Goal: Information Seeking & Learning: Learn about a topic

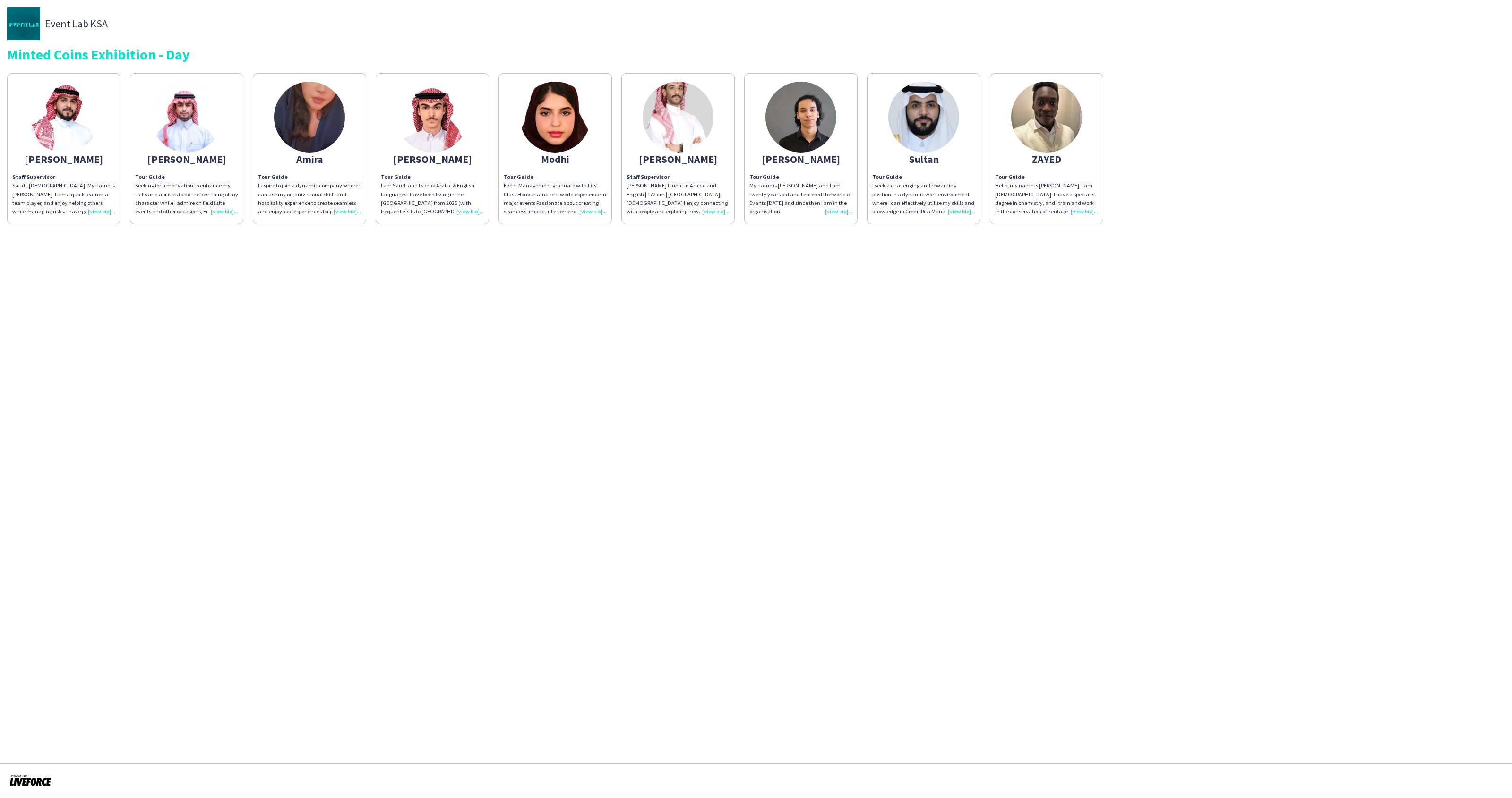
click at [325, 127] on img at bounding box center [309, 117] width 71 height 71
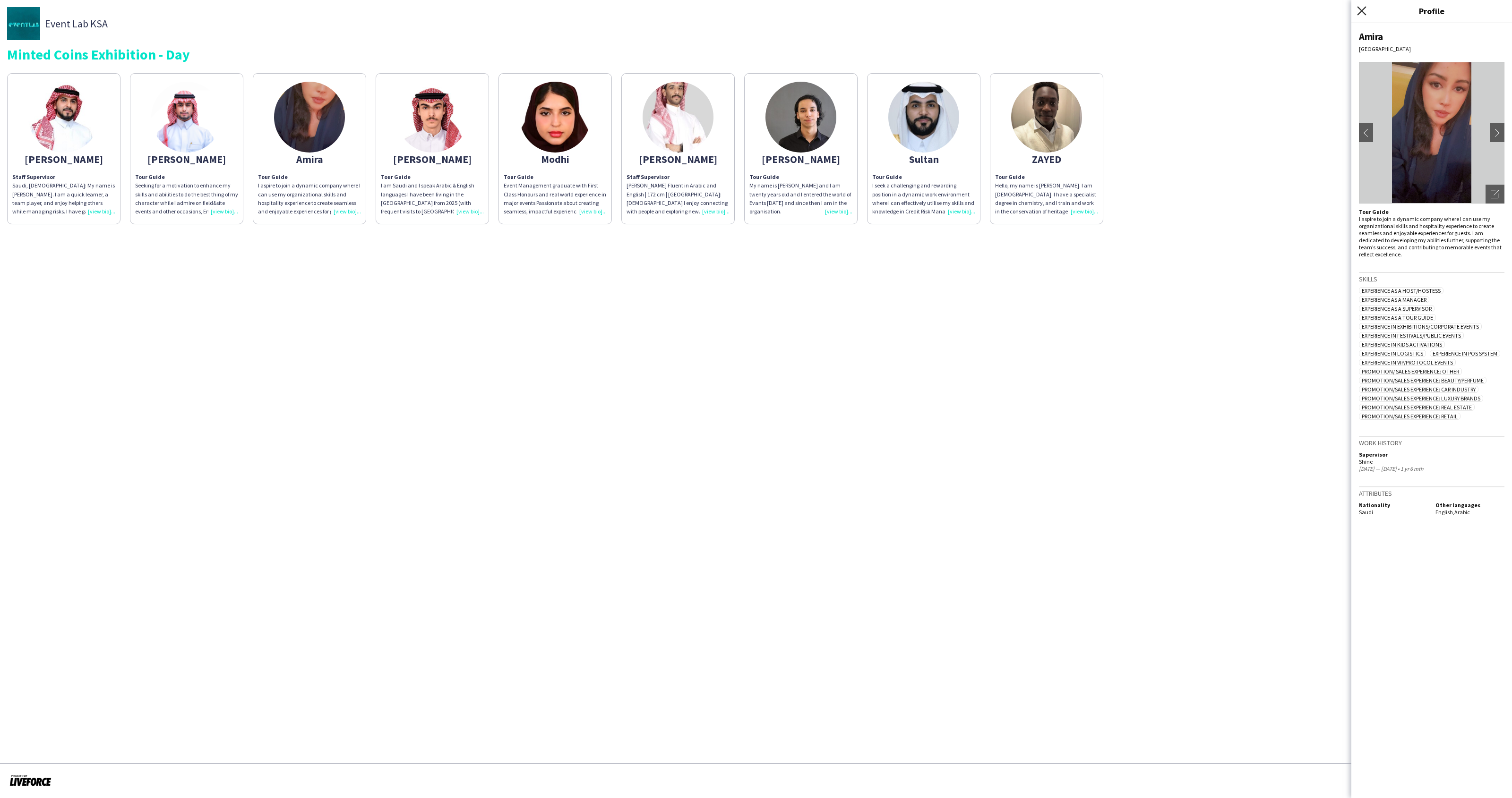
click at [576, 11] on icon "Close pop-in" at bounding box center [1361, 10] width 9 height 9
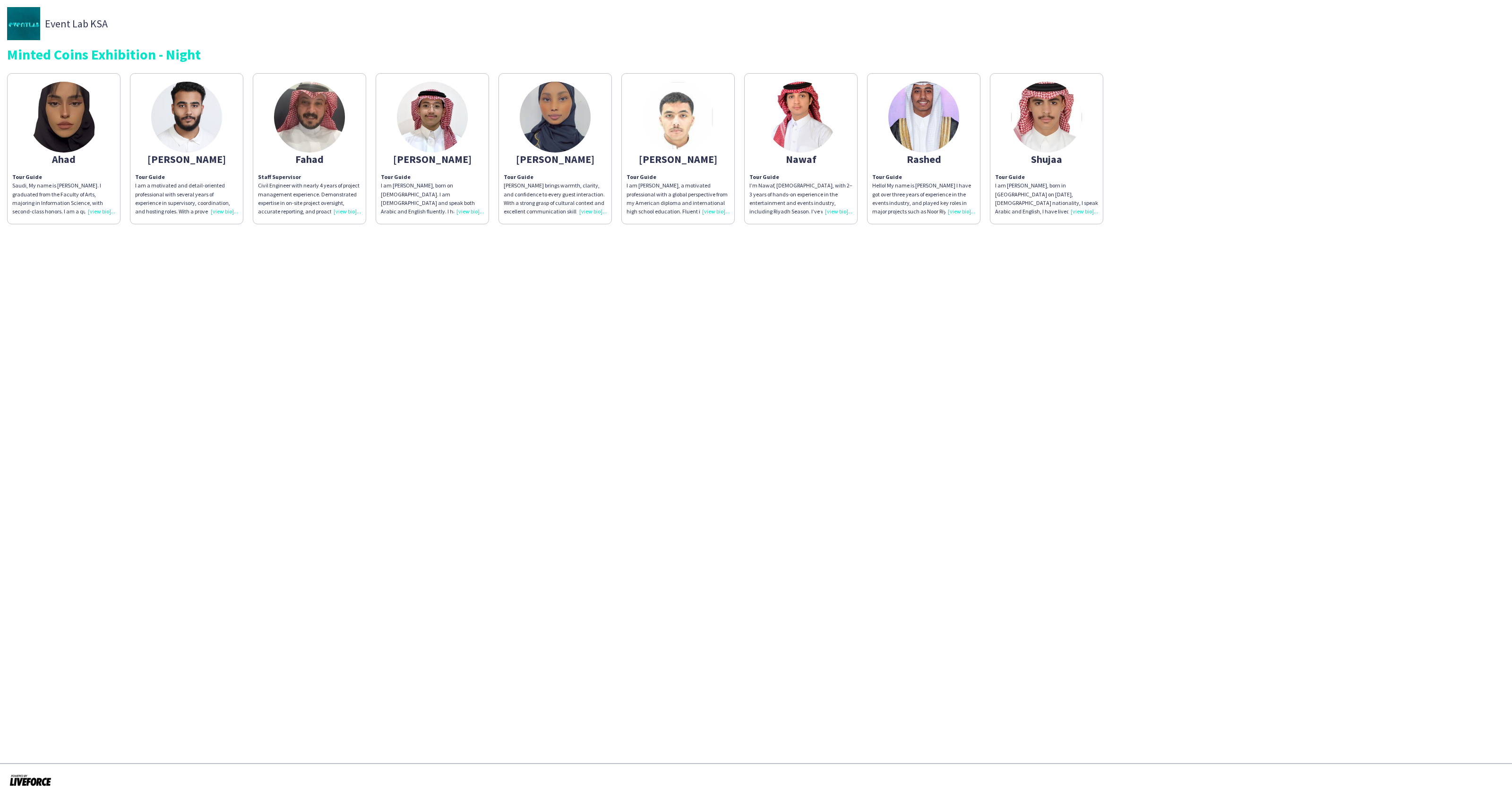
click at [915, 129] on img at bounding box center [923, 117] width 71 height 71
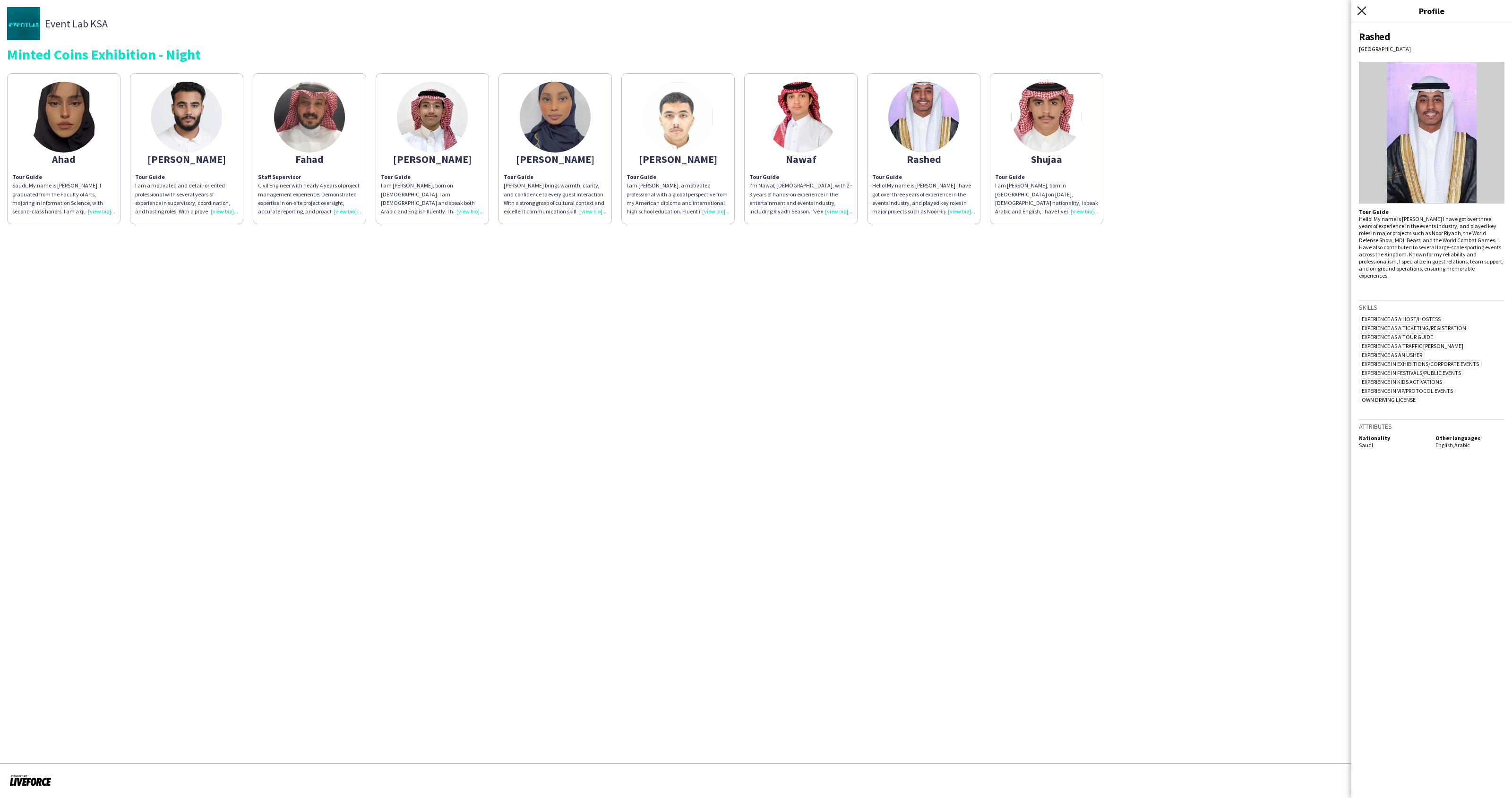
click at [1357, 13] on icon "Close pop-in" at bounding box center [1361, 10] width 9 height 9
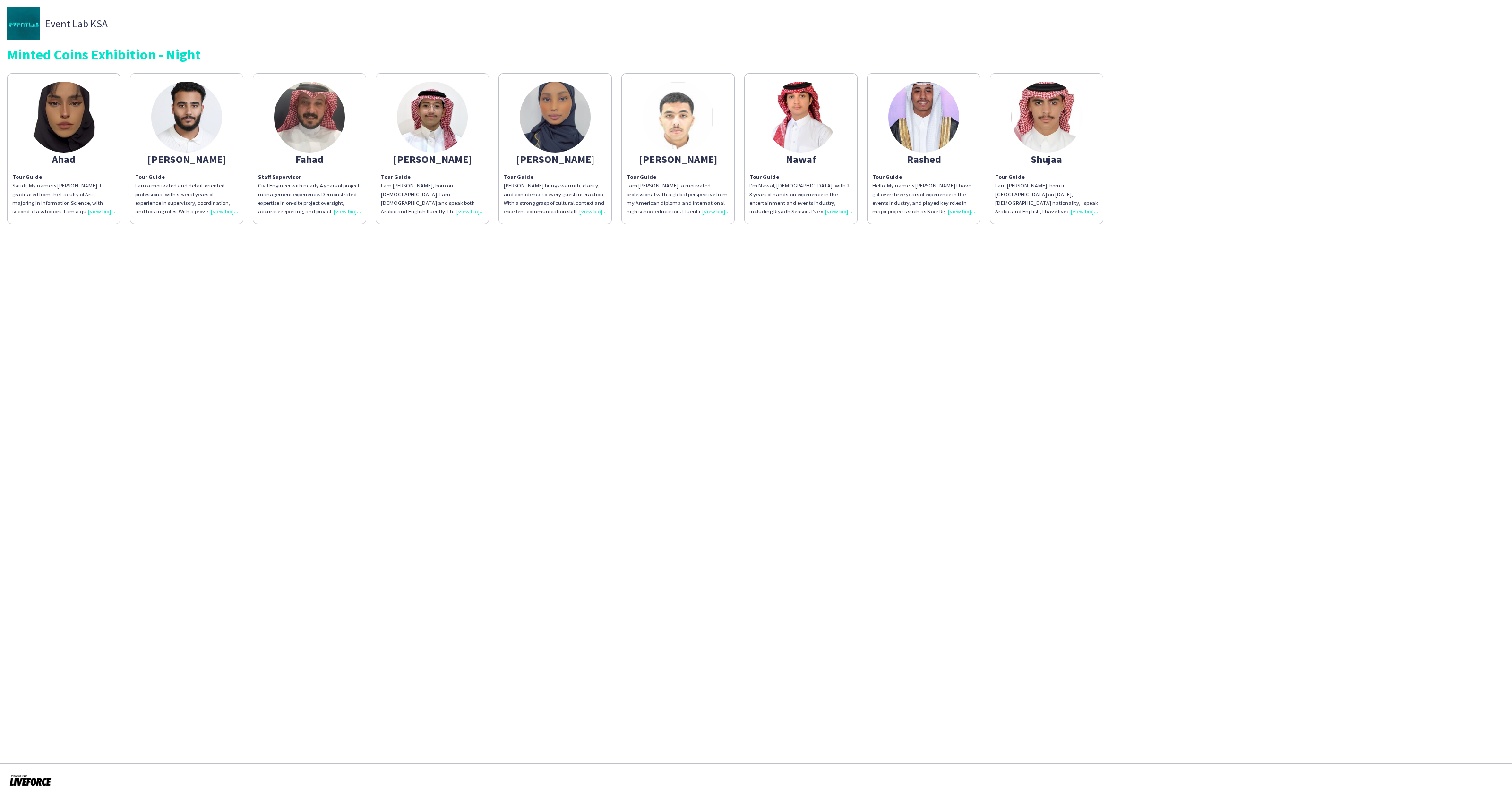
click at [931, 127] on img at bounding box center [923, 117] width 71 height 71
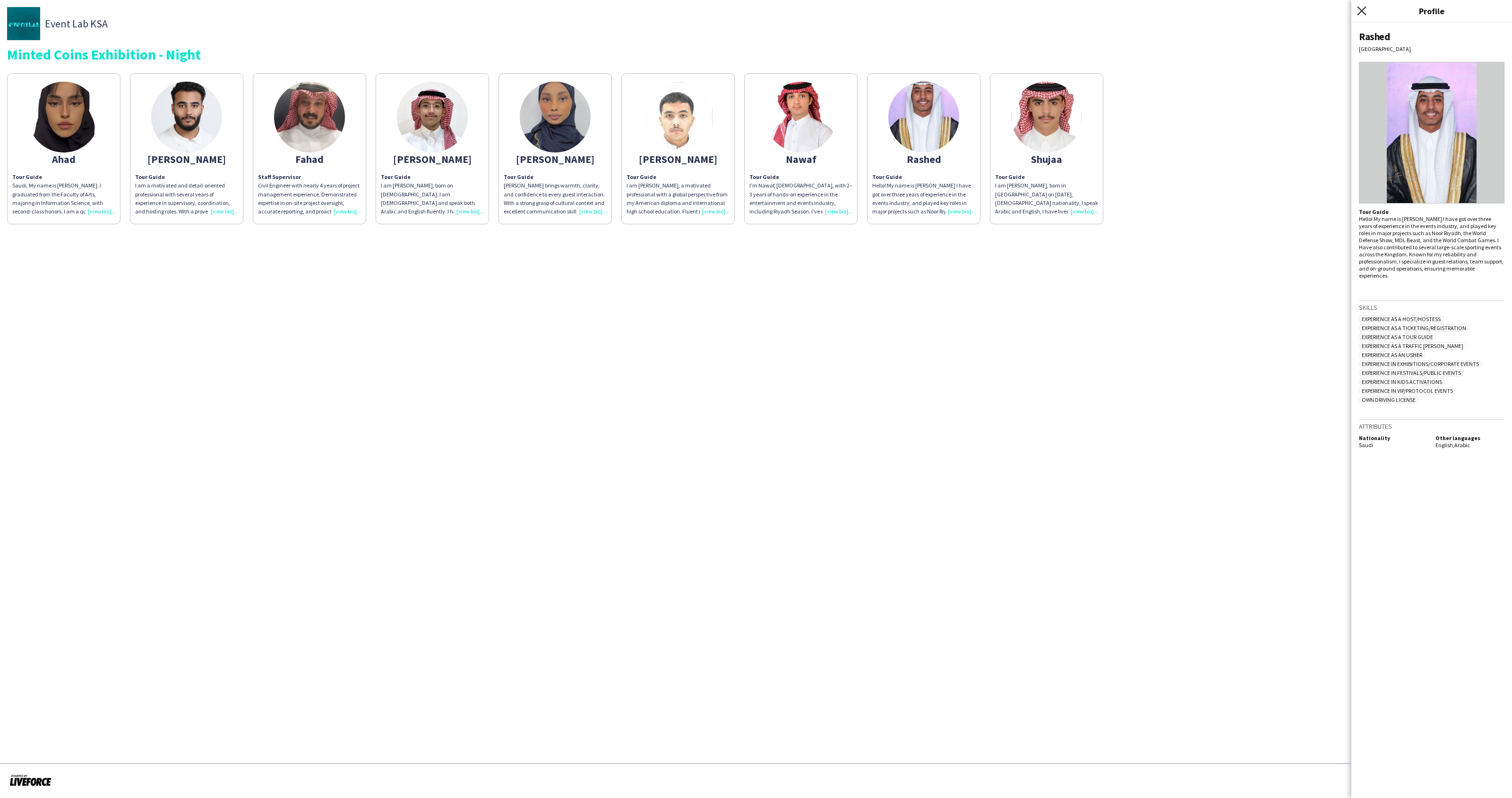
click at [1362, 8] on icon "Close pop-in" at bounding box center [1361, 10] width 9 height 9
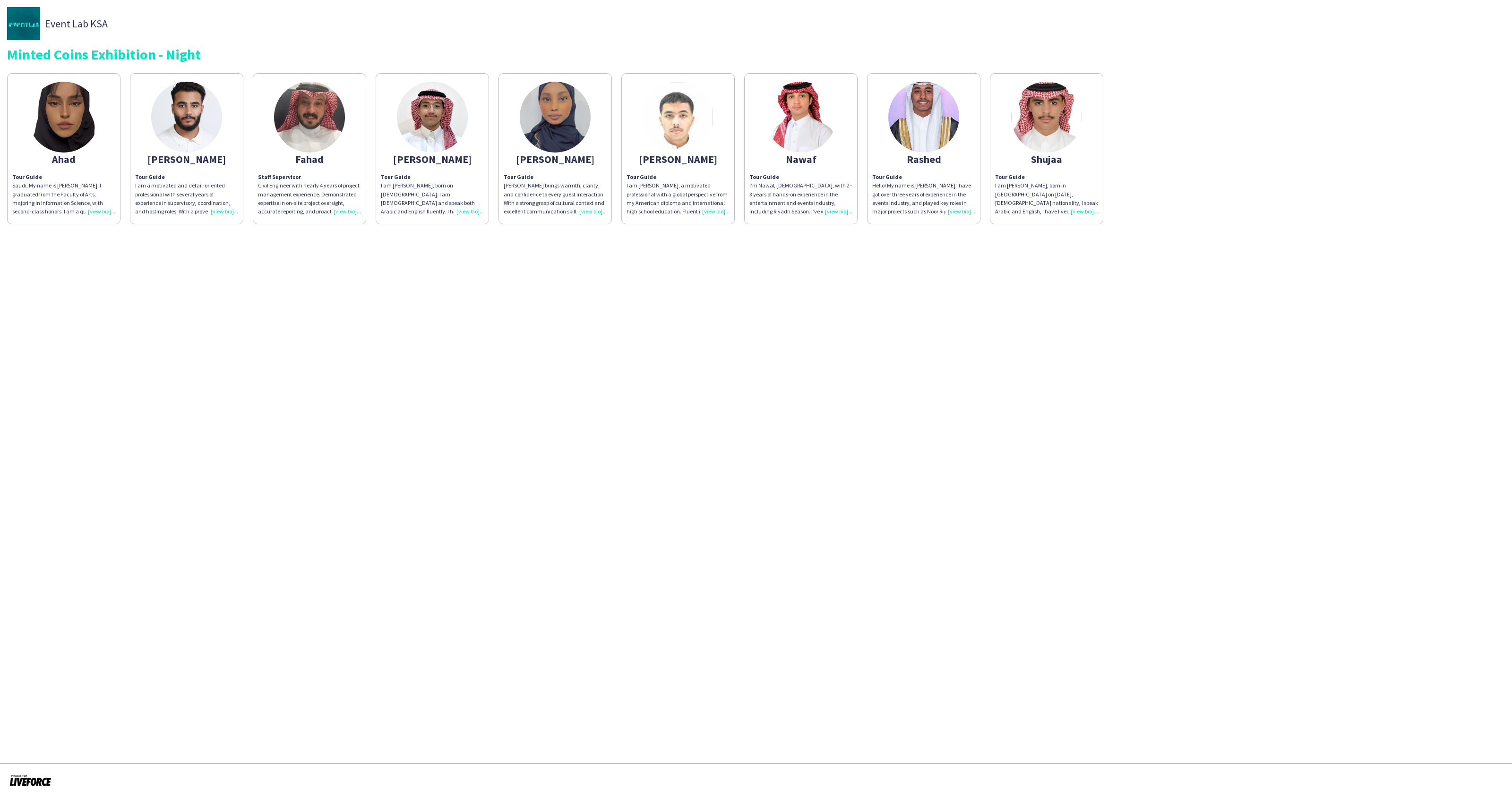
click at [1042, 107] on img at bounding box center [1047, 117] width 71 height 71
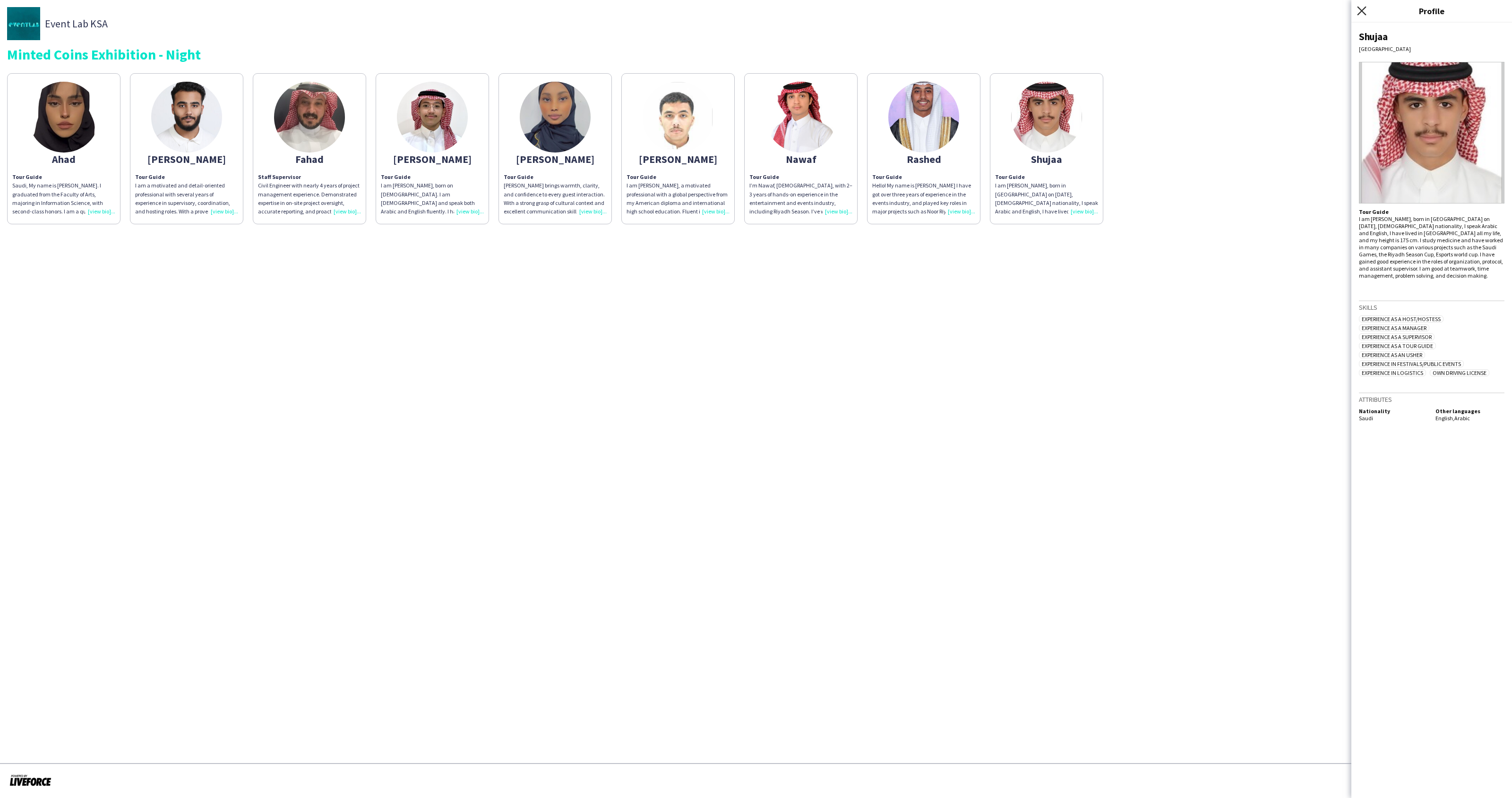
click at [1361, 6] on icon "Close pop-in" at bounding box center [1361, 10] width 9 height 9
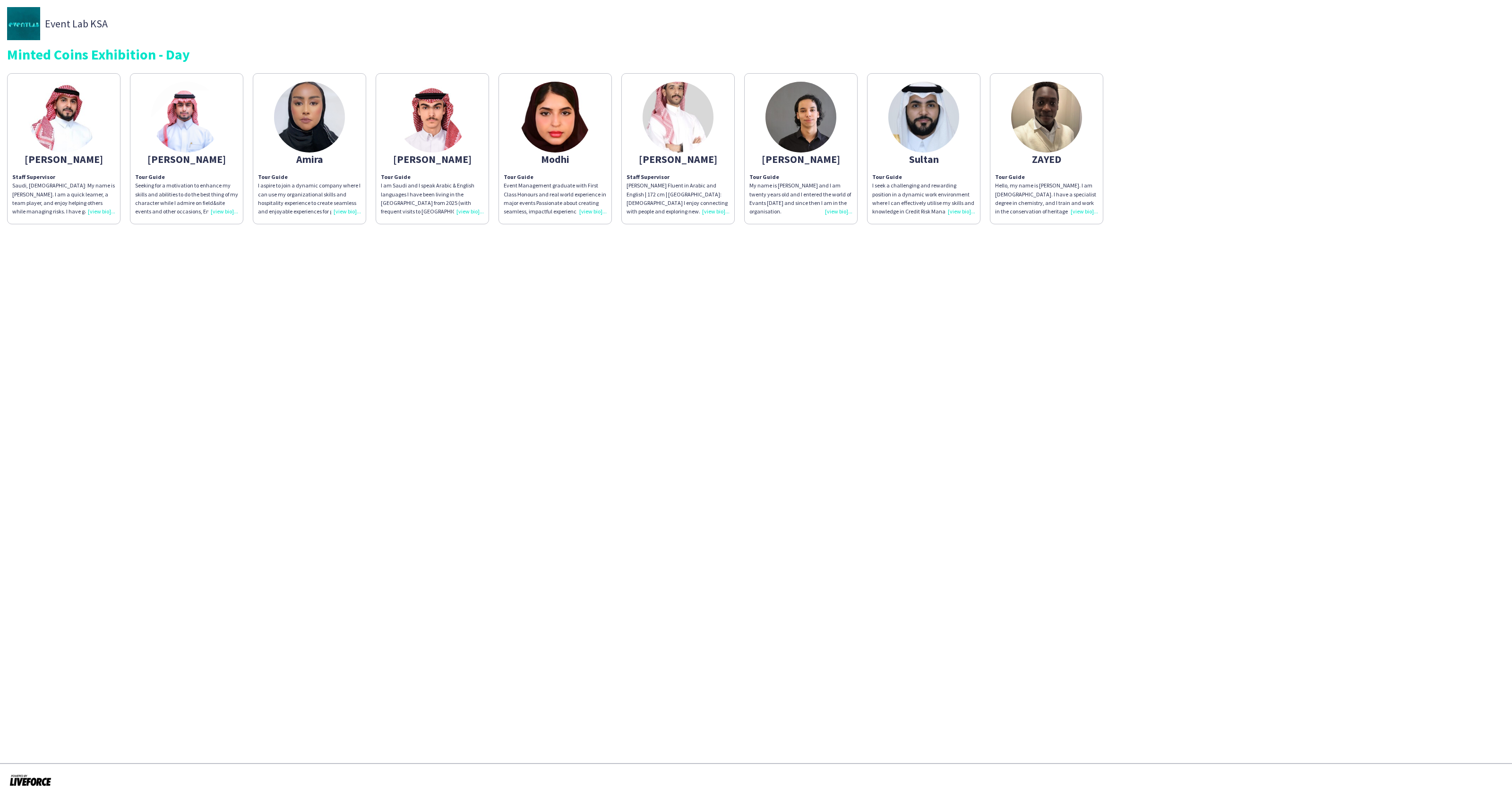
click at [440, 127] on img at bounding box center [432, 117] width 71 height 71
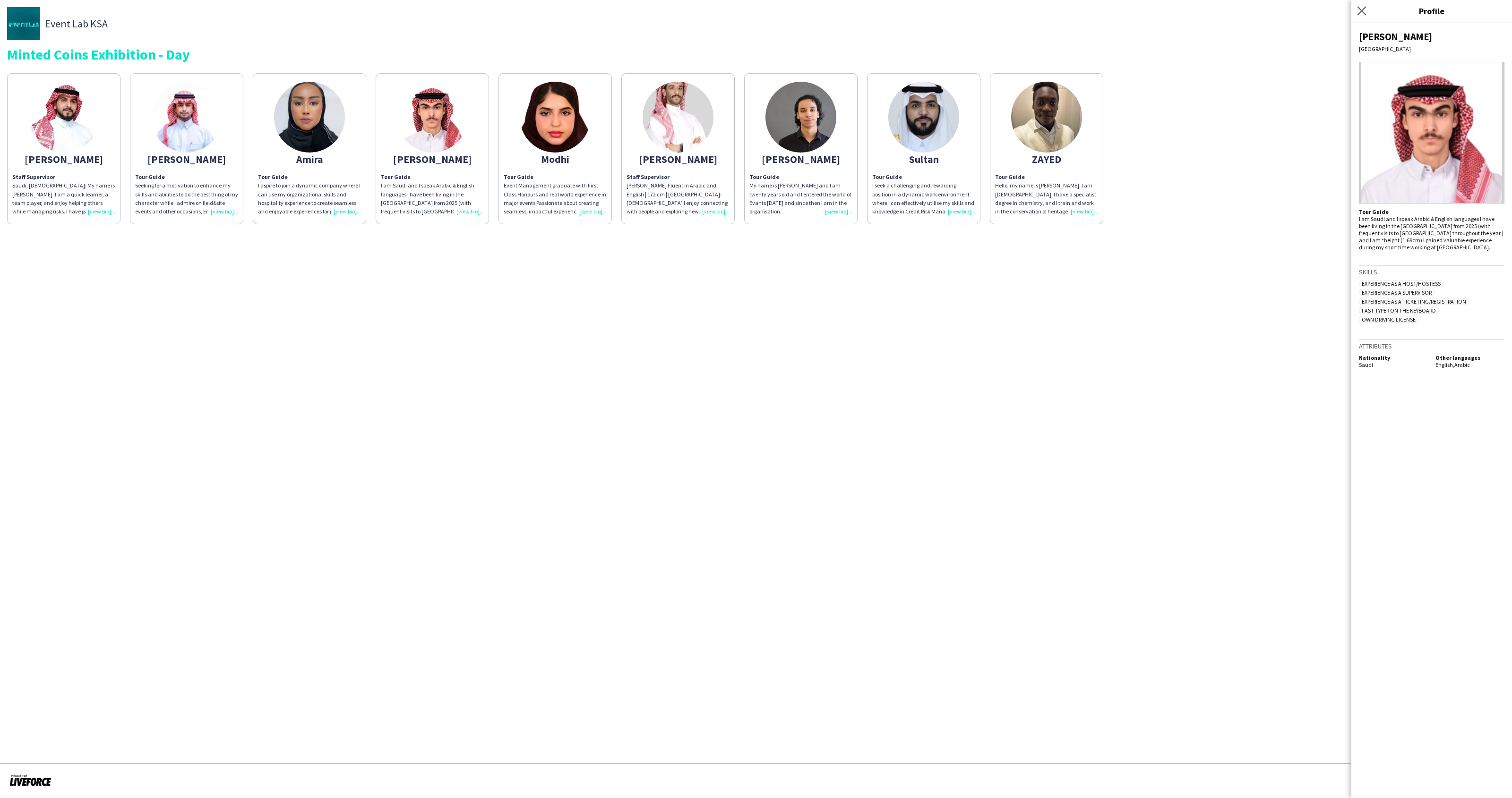
click at [1358, 5] on app-icon "Close pop-in" at bounding box center [1362, 11] width 14 height 13
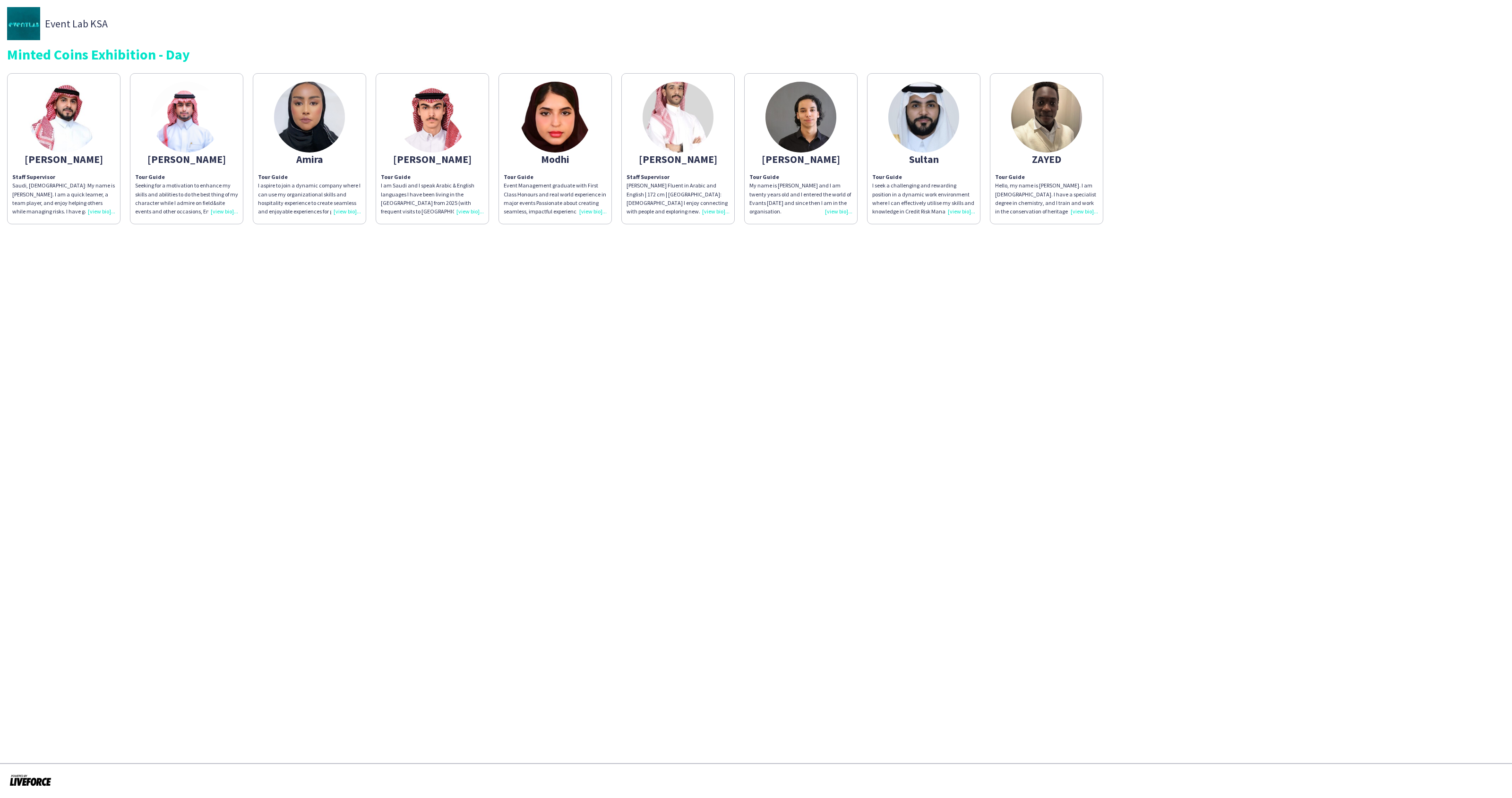
click at [202, 117] on img at bounding box center [187, 117] width 71 height 71
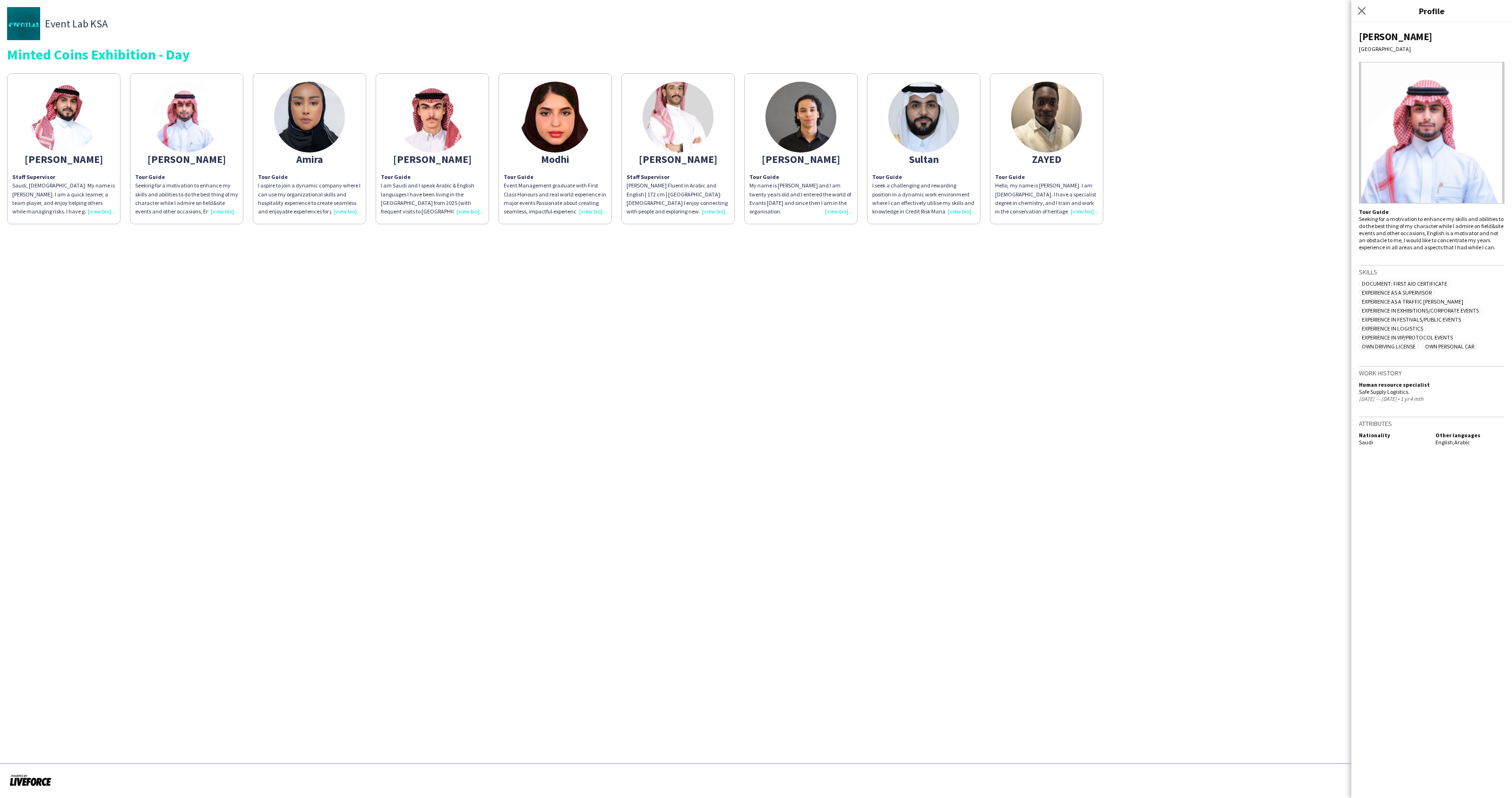
click at [89, 132] on img at bounding box center [63, 117] width 71 height 71
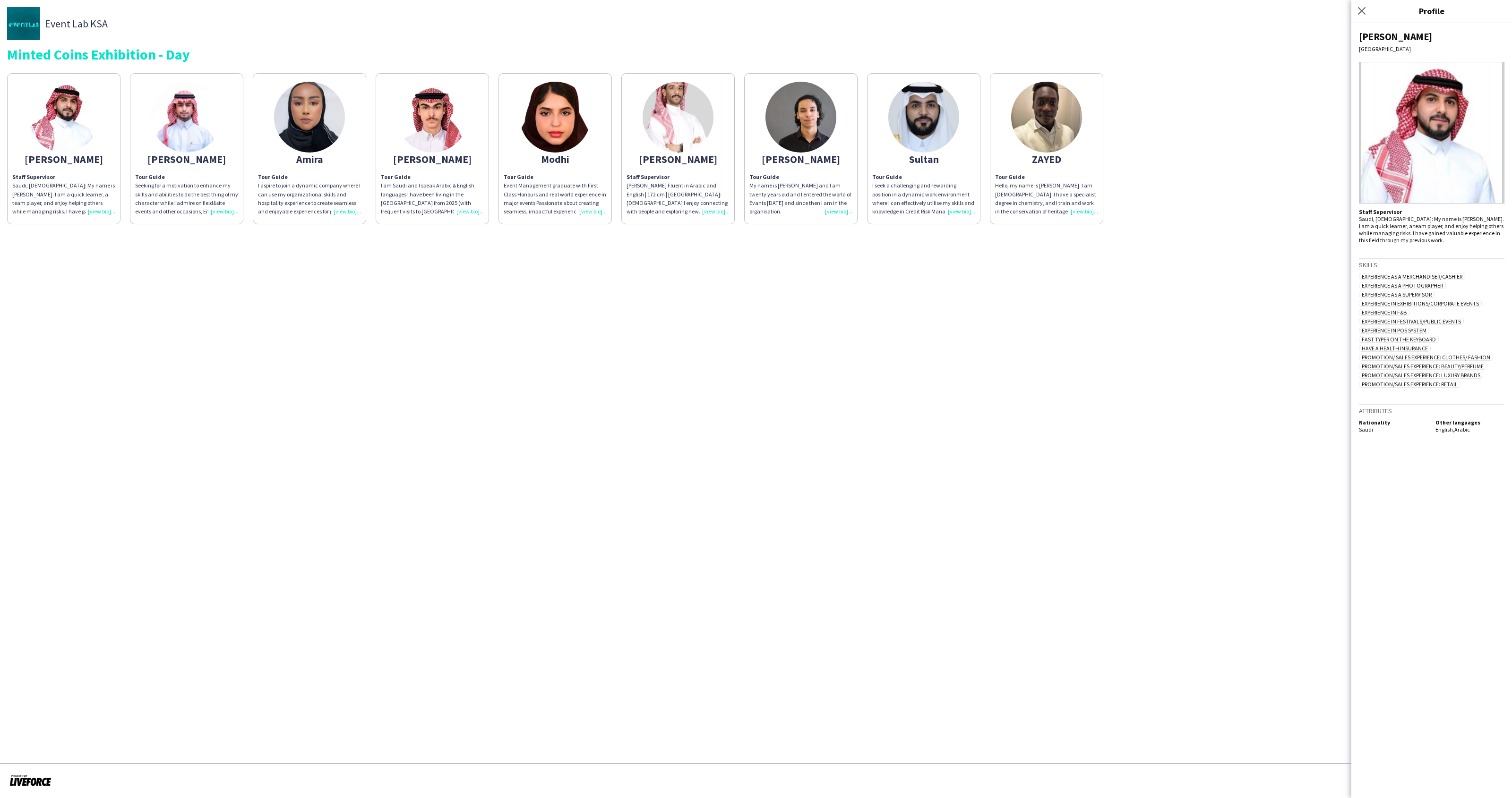
click at [152, 134] on app-share-pages-crew-card "Abdullah Tour Guide Seeking for a motivation to enhance my skills and abilities…" at bounding box center [186, 149] width 113 height 151
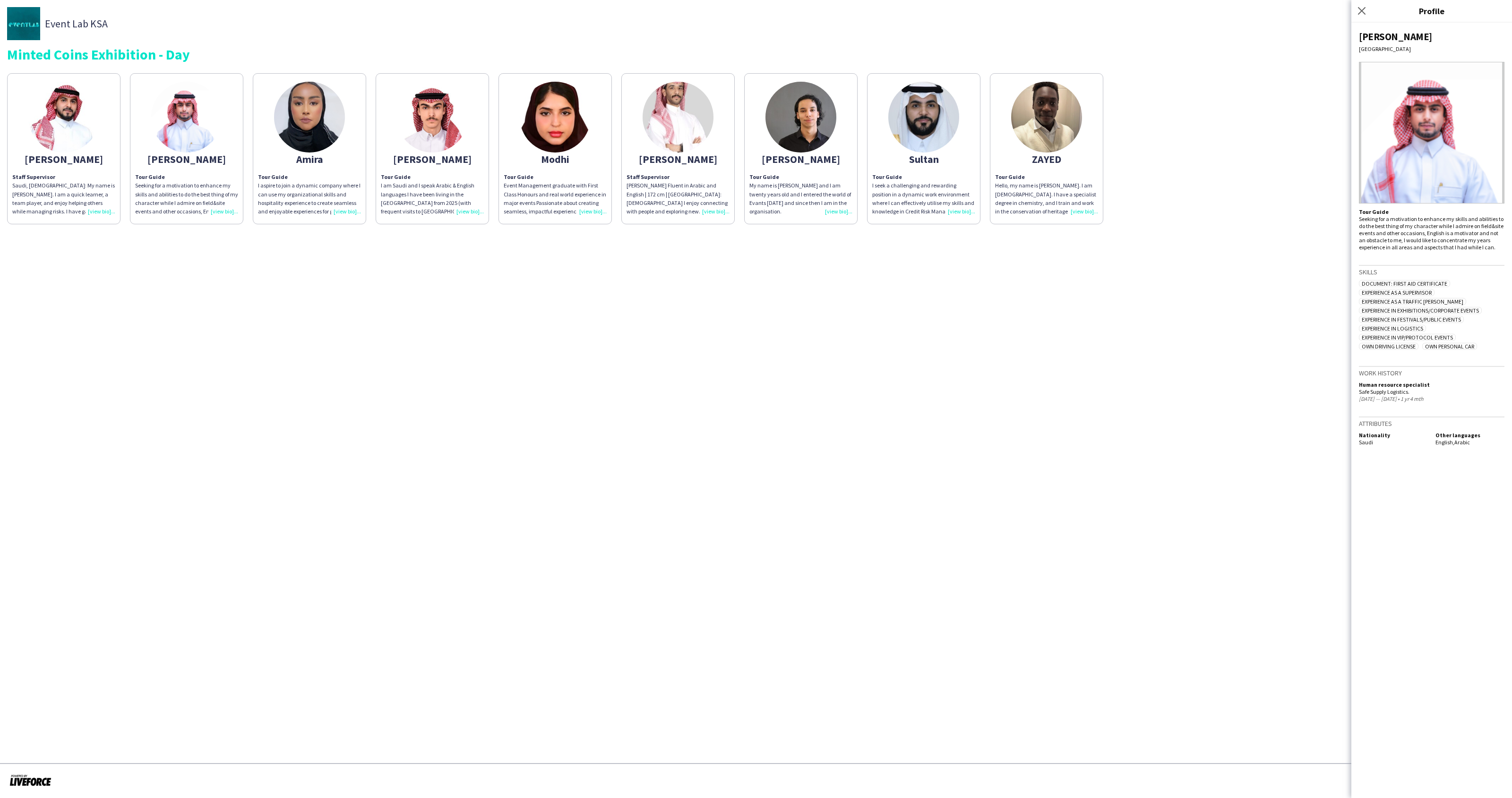
click at [326, 132] on img at bounding box center [309, 117] width 71 height 71
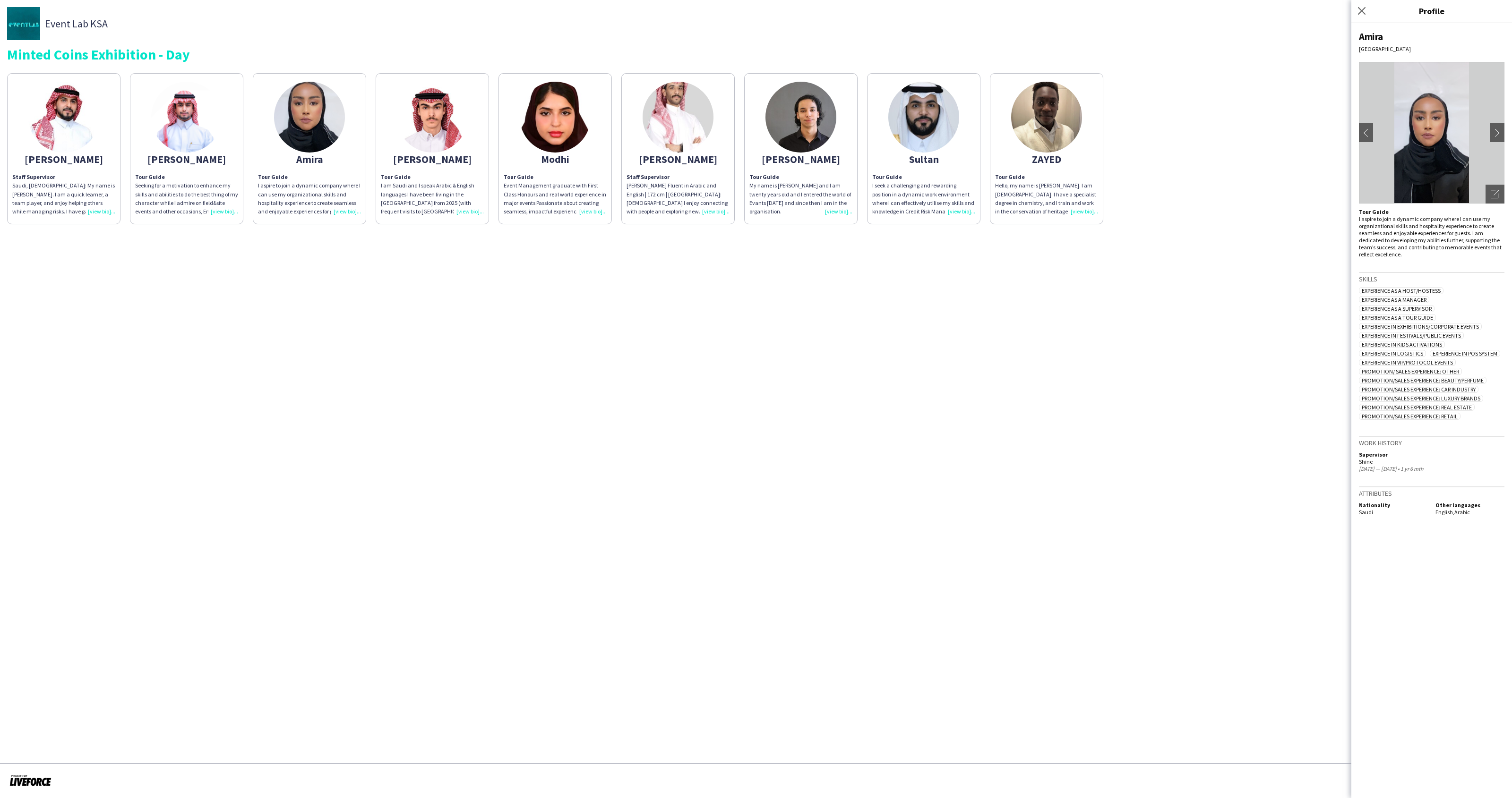
click at [456, 130] on img at bounding box center [432, 117] width 71 height 71
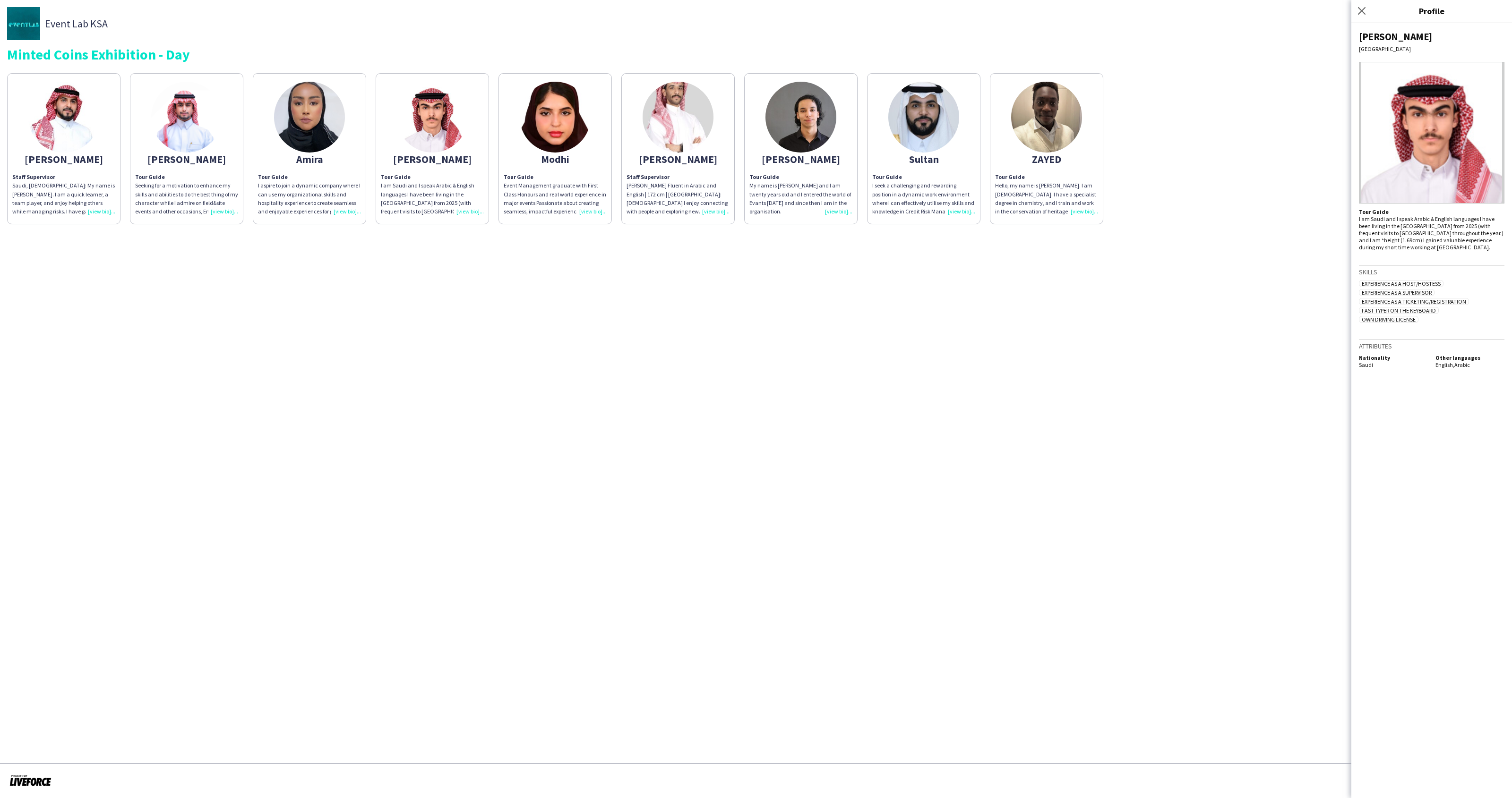
click at [515, 132] on app-share-pages-crew-card "Modhi Tour Guide Event Management graduate with First Class Honours and real wo…" at bounding box center [555, 149] width 113 height 151
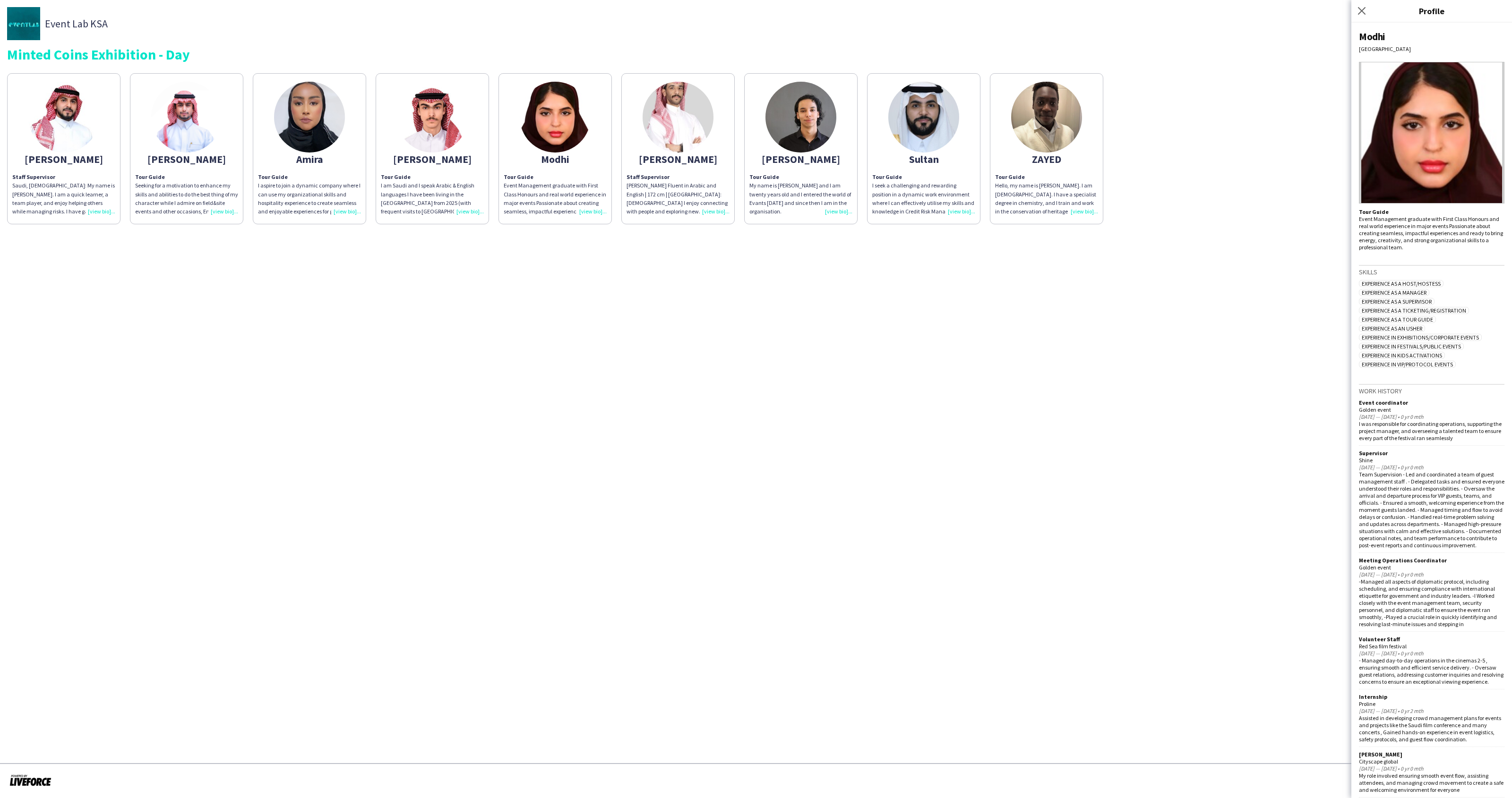
click at [696, 133] on img at bounding box center [678, 117] width 71 height 71
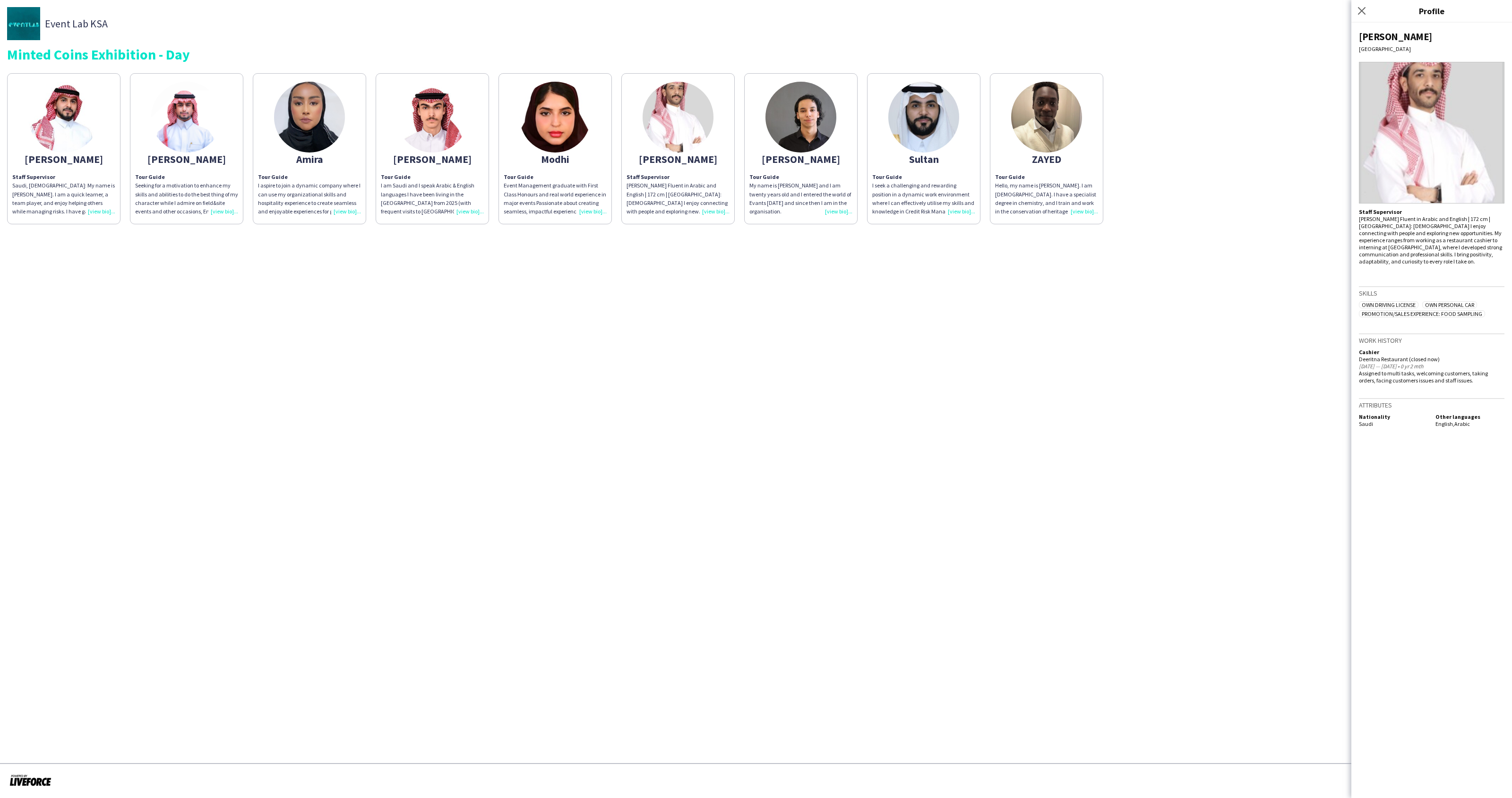
click at [798, 121] on img at bounding box center [801, 117] width 71 height 71
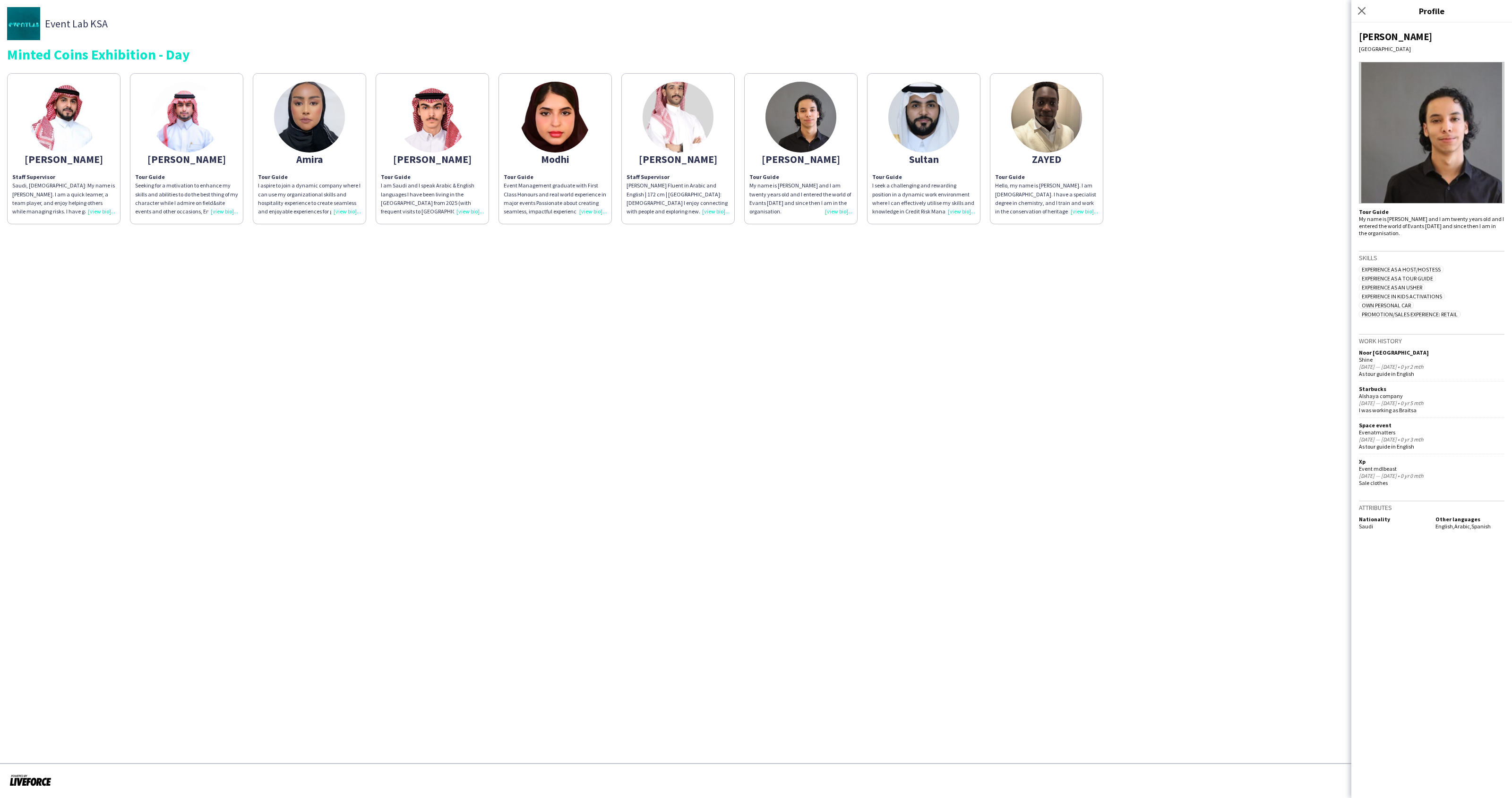
click at [924, 127] on img at bounding box center [923, 117] width 71 height 71
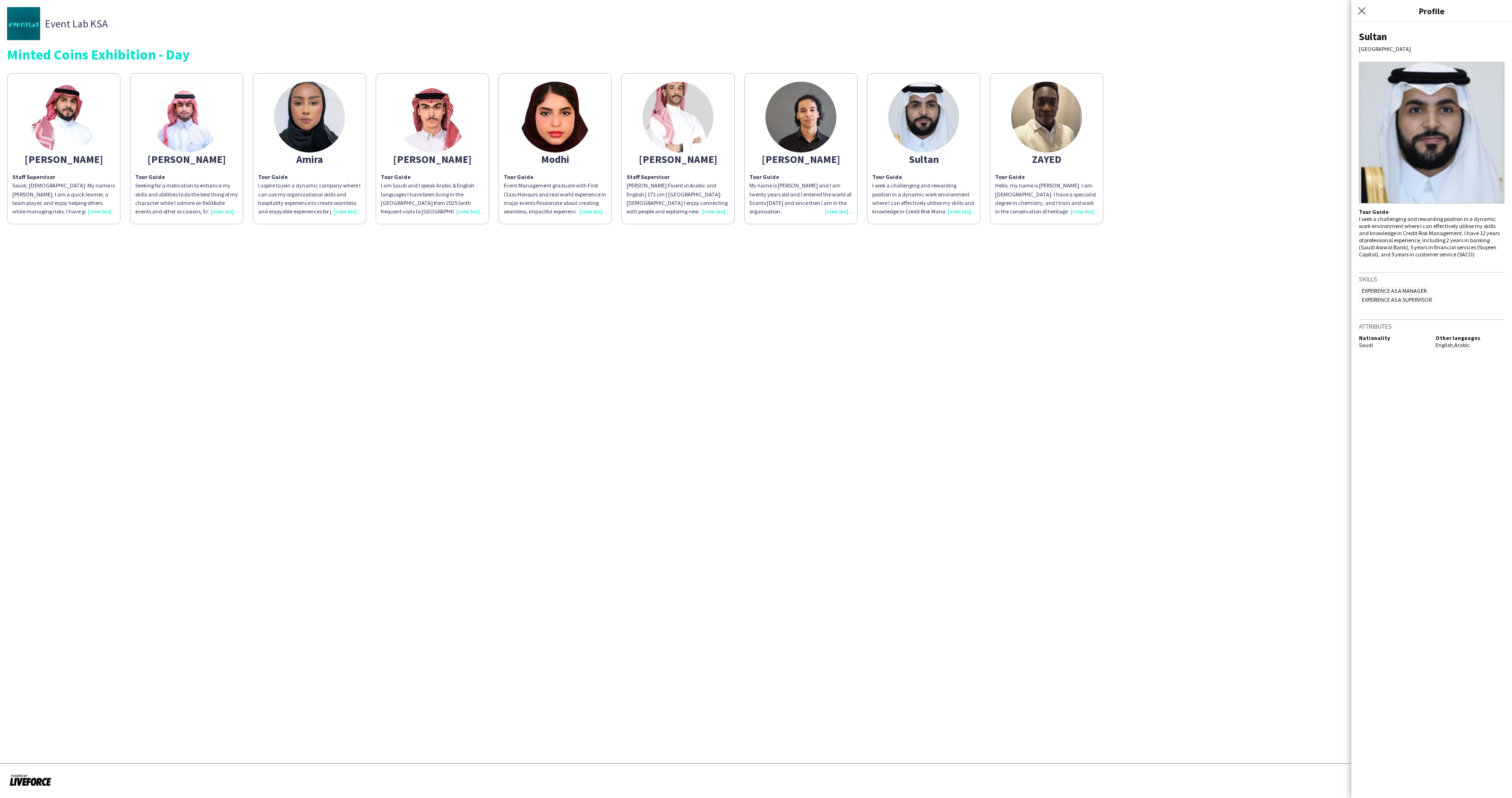
click at [1020, 133] on img at bounding box center [1047, 117] width 71 height 71
